Goal: Information Seeking & Learning: Learn about a topic

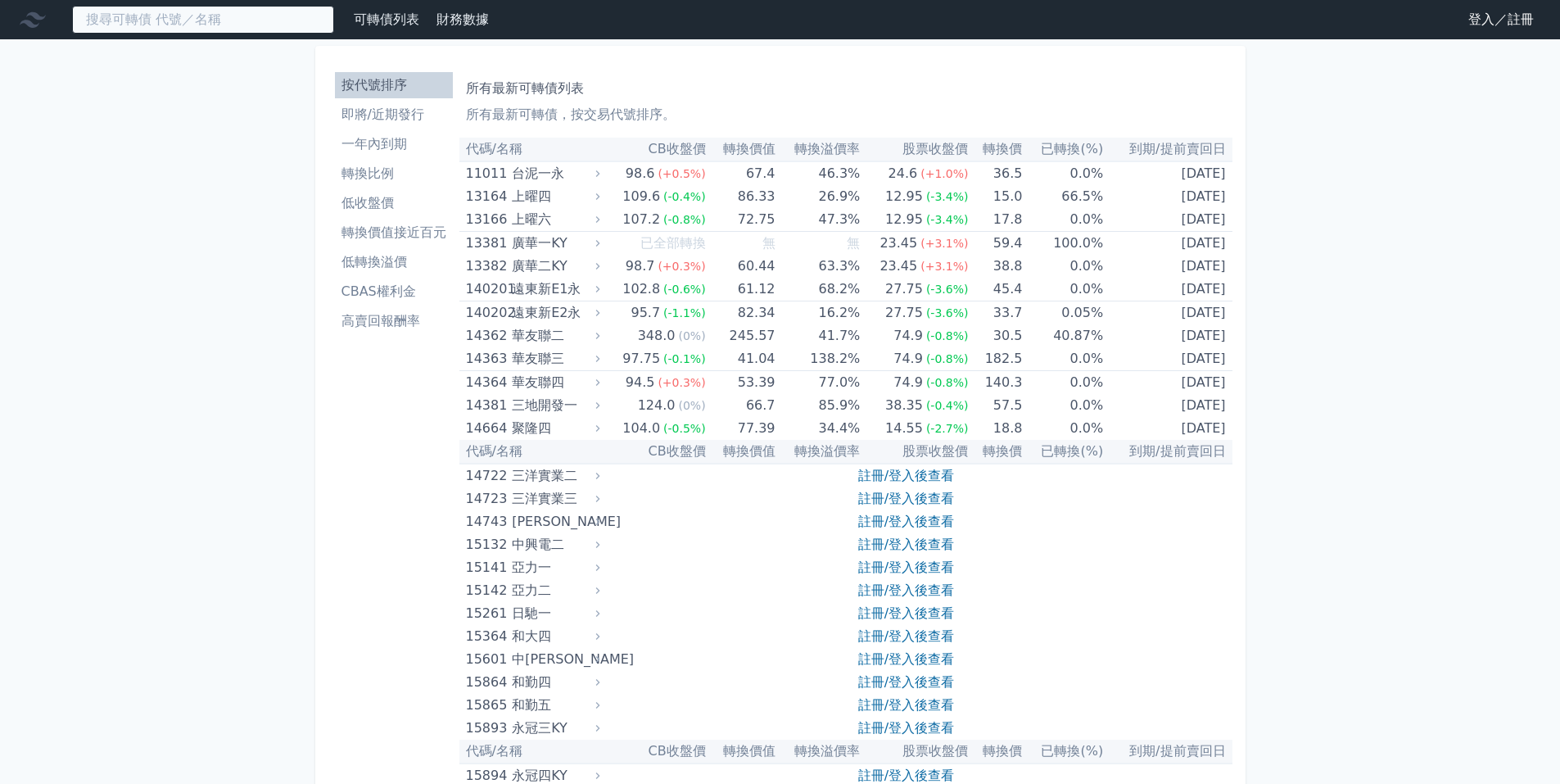
click at [218, 18] on input at bounding box center [203, 19] width 262 height 28
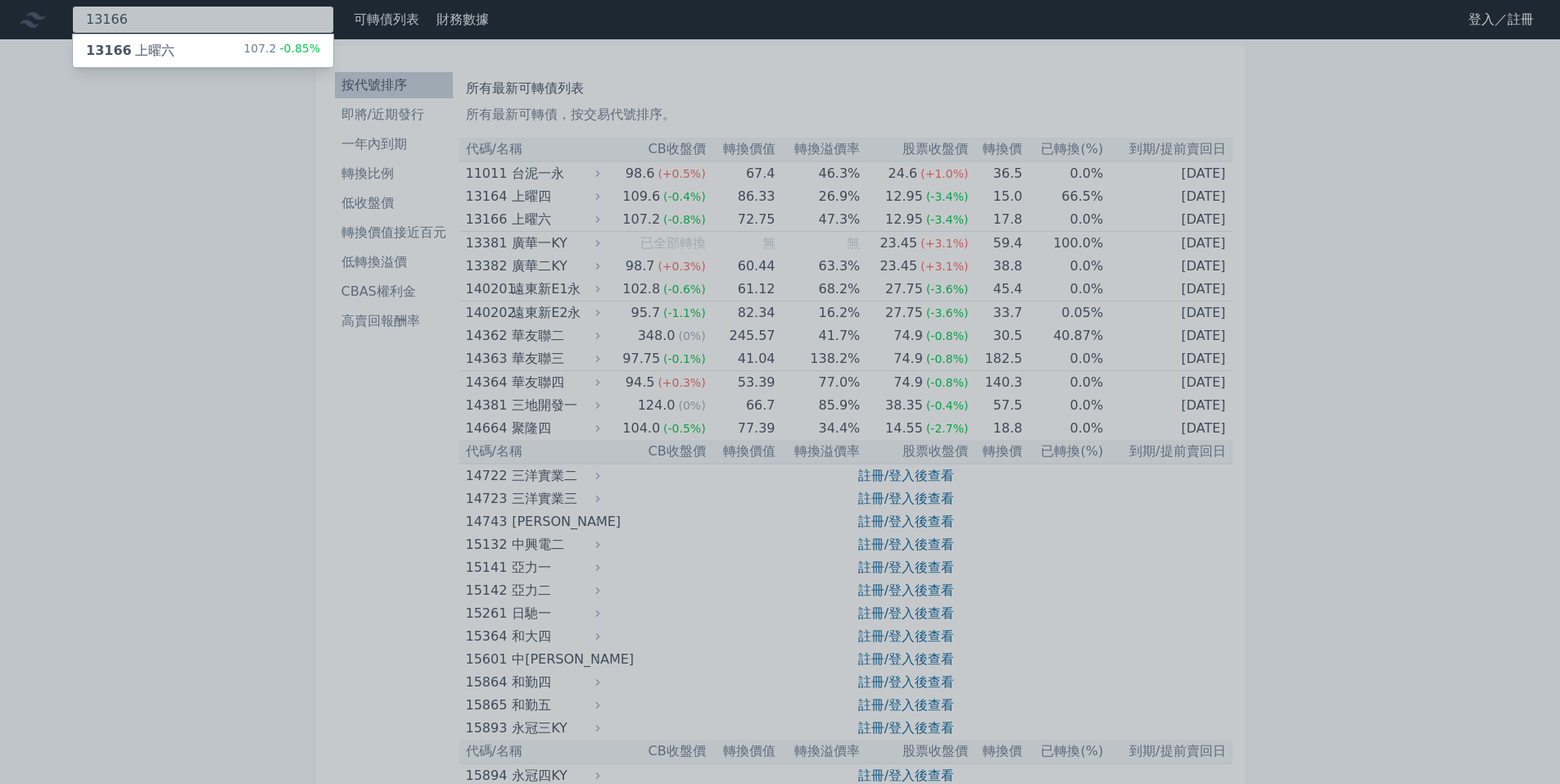
type input "13166"
click at [225, 53] on div "13166 上曜六 107.2 -0.85%" at bounding box center [203, 50] width 260 height 33
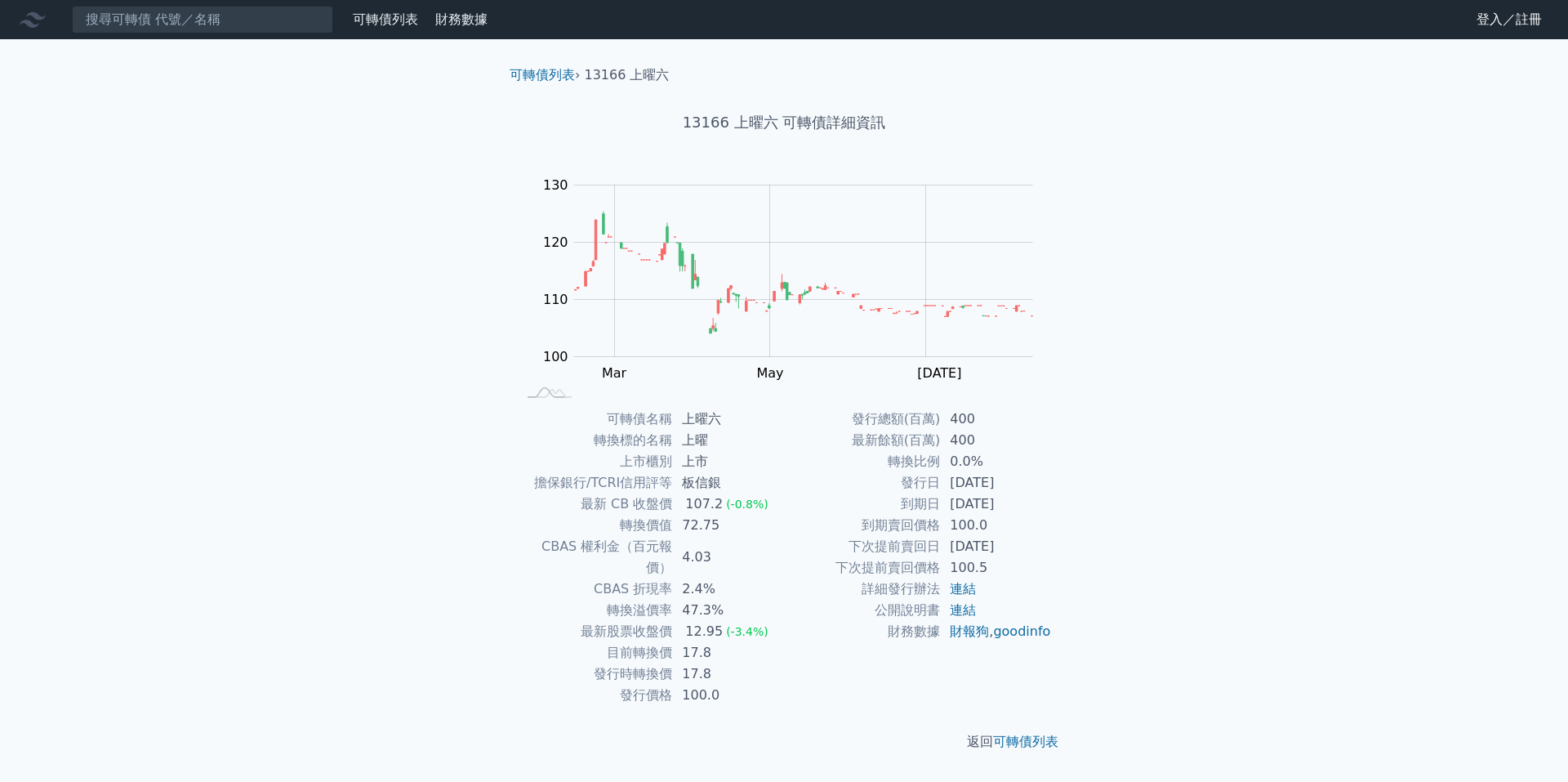
drag, startPoint x: 1203, startPoint y: 319, endPoint x: 1204, endPoint y: 310, distance: 9.1
click at [1203, 316] on div "可轉債列表 財務數據 可轉債列表 財務數據 登入／註冊 登入／註冊 可轉債列表 › 13166 上曜六 13166 上曜六 可轉債詳細資訊 Zoom Out …" at bounding box center [784, 391] width 1568 height 782
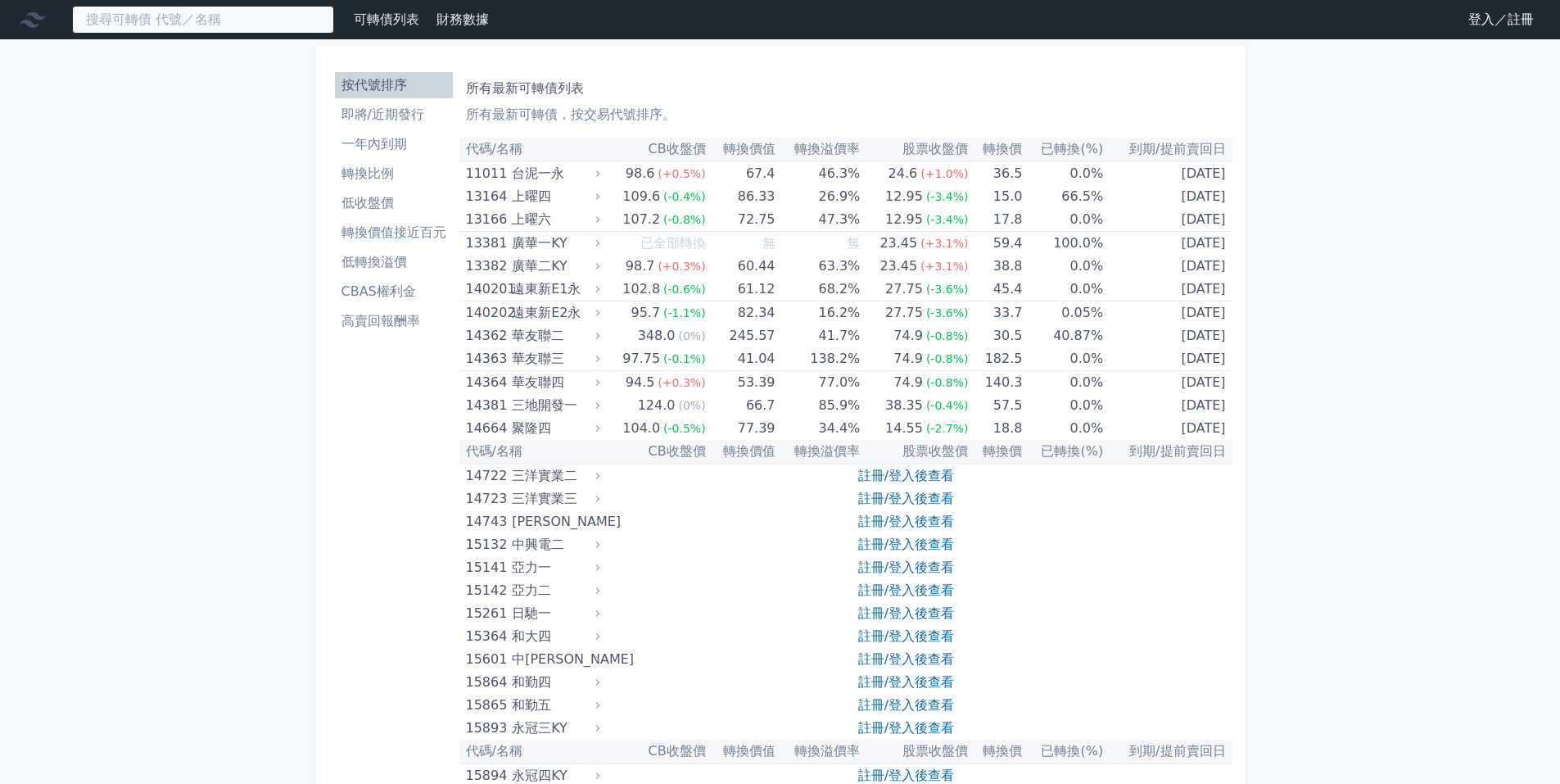
click at [235, 21] on input at bounding box center [203, 19] width 262 height 28
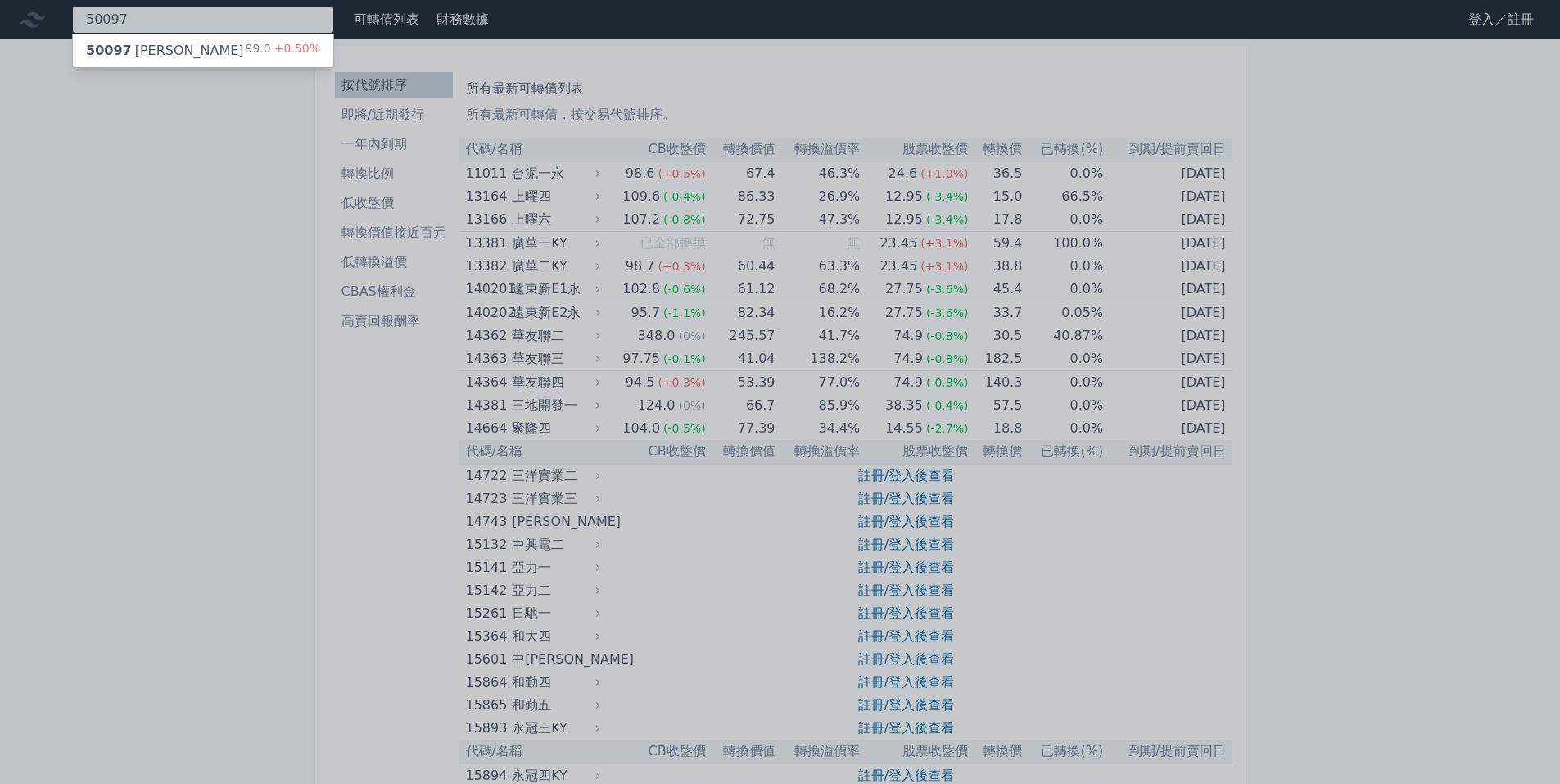
type input "50097"
click at [278, 43] on span "+0.50%" at bounding box center [295, 49] width 49 height 13
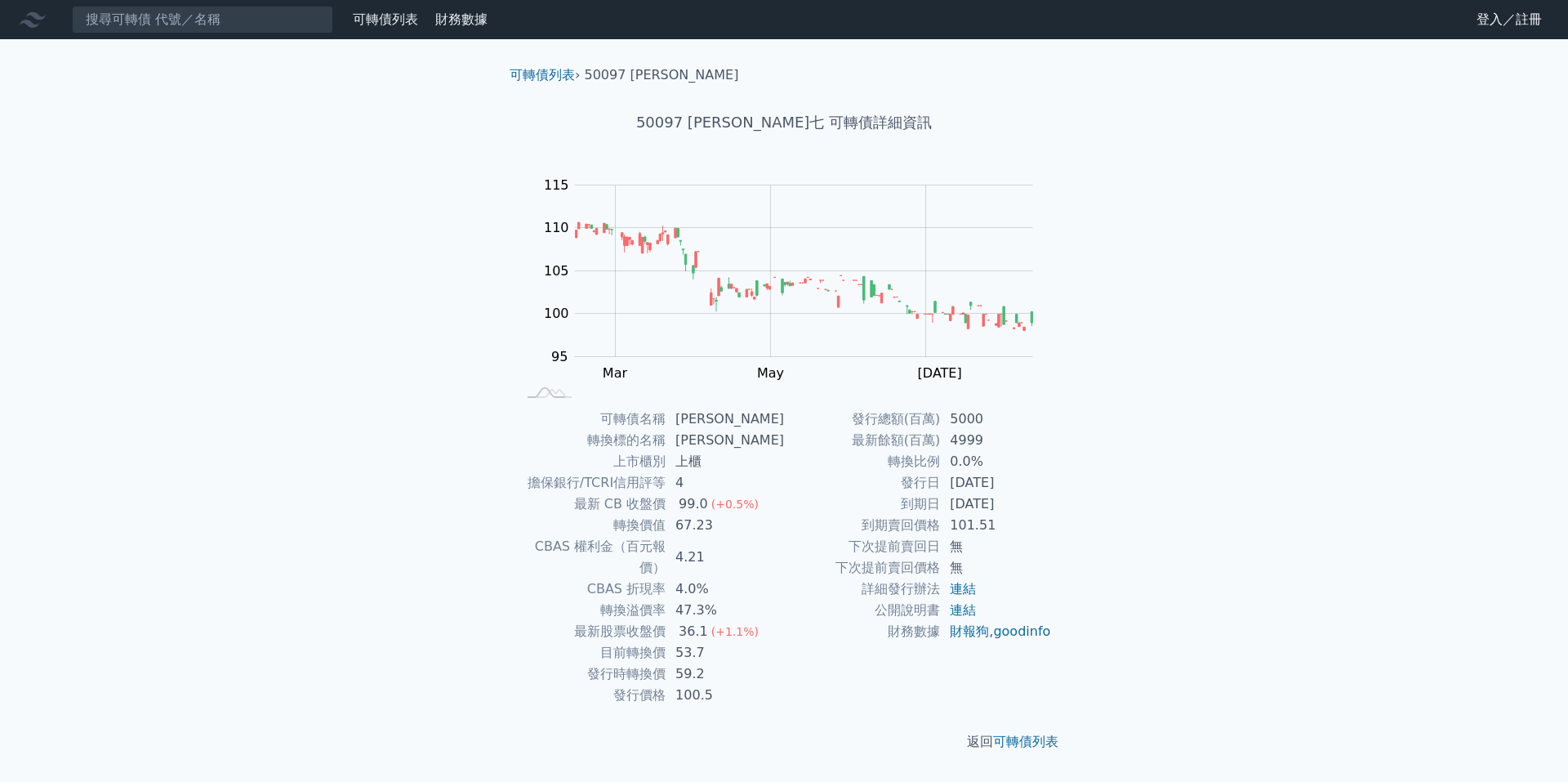
click at [1270, 294] on div "可轉債列表 財務數據 可轉債列表 財務數據 登入／註冊 登入／註冊 可轉債列表 › 50097 [PERSON_NAME]七 50097 [PERSON_NA…" at bounding box center [784, 391] width 1568 height 782
